Goal: Check status: Check status

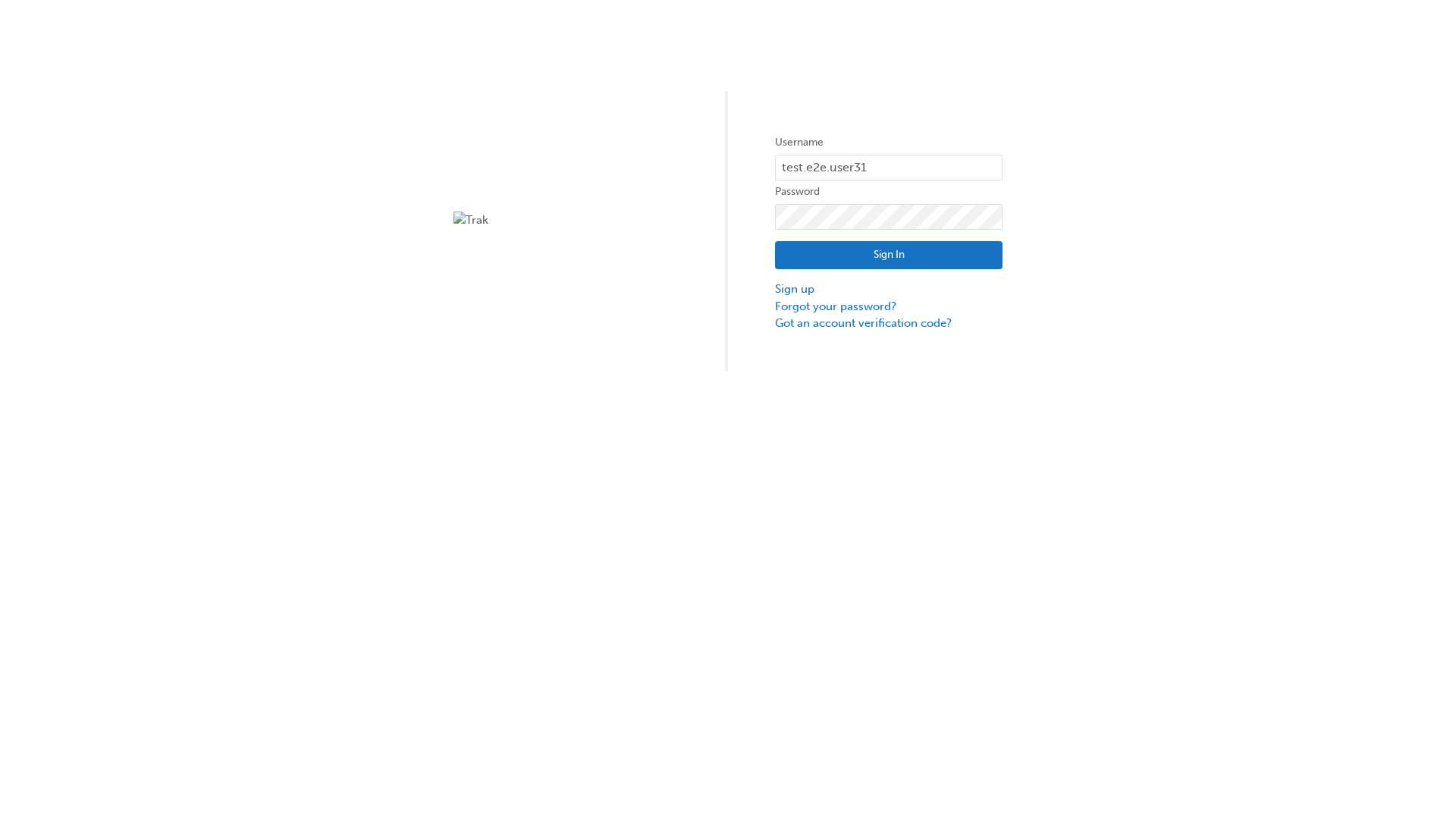
type input "test.e2e.user31"
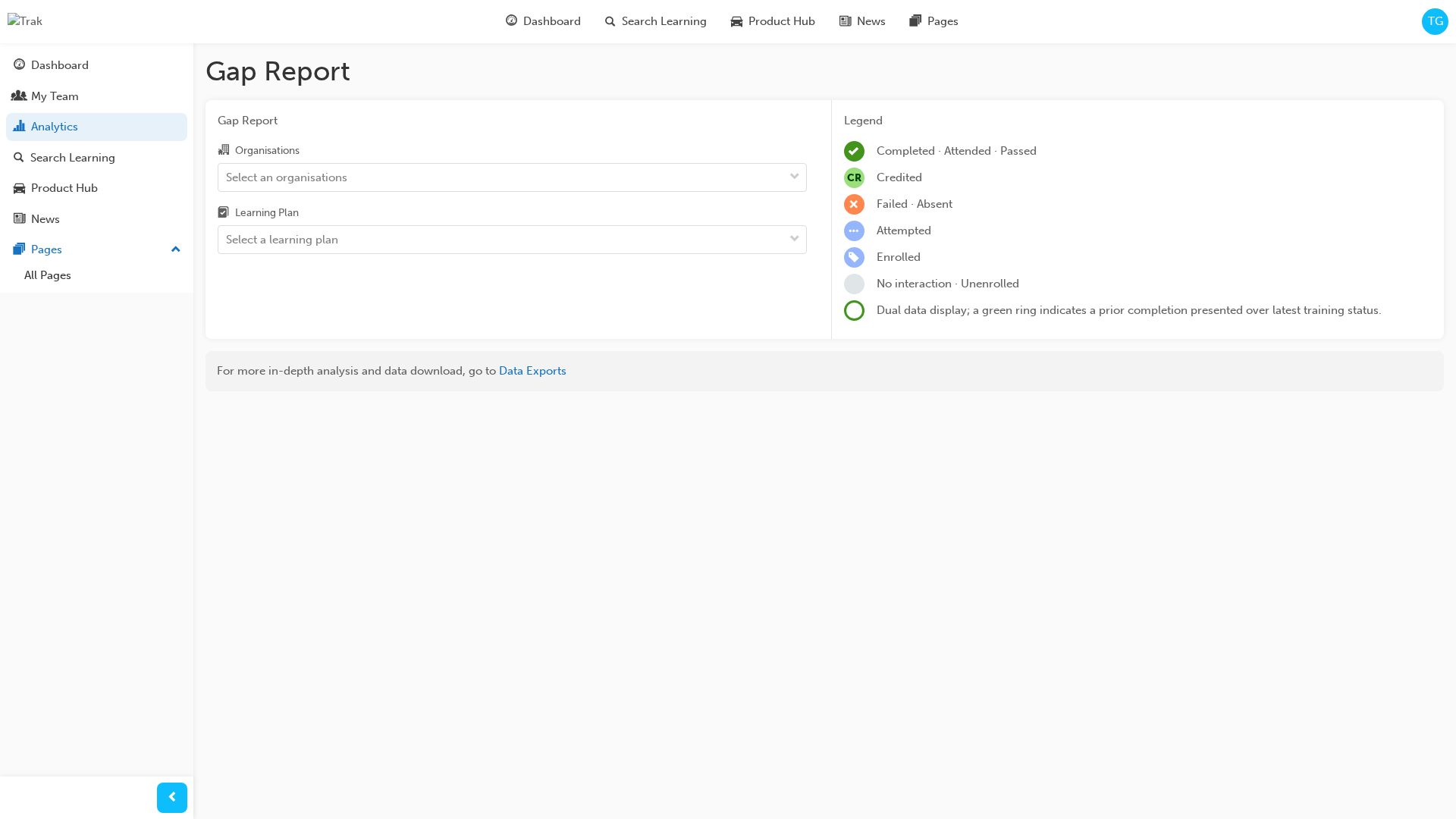
click at [228, 178] on input "Organisations Select an organisations" at bounding box center [227, 176] width 2 height 13
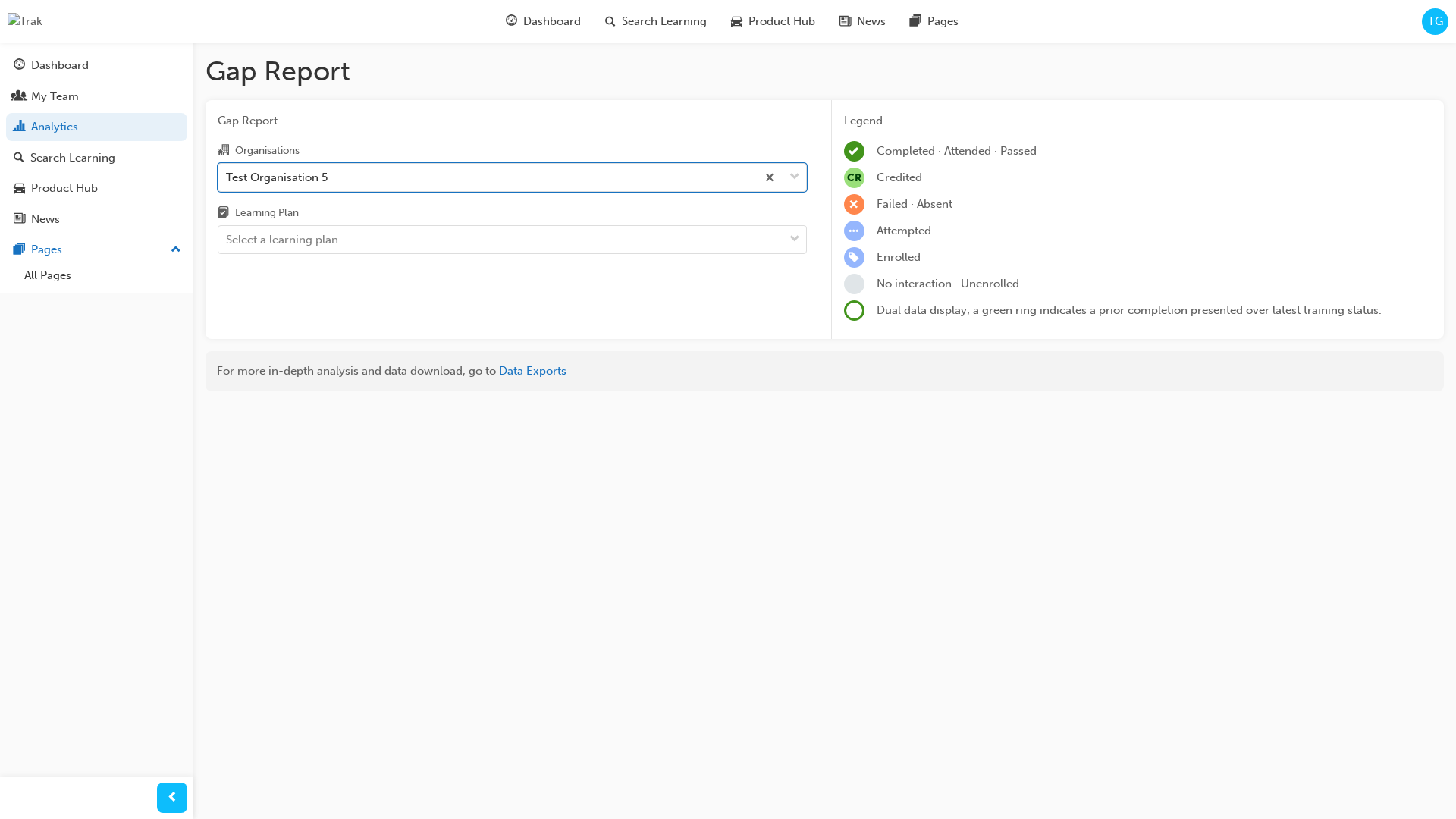
click at [228, 241] on input "Learning Plan Select a learning plan" at bounding box center [227, 239] width 2 height 13
